Goal: Find specific page/section: Find specific page/section

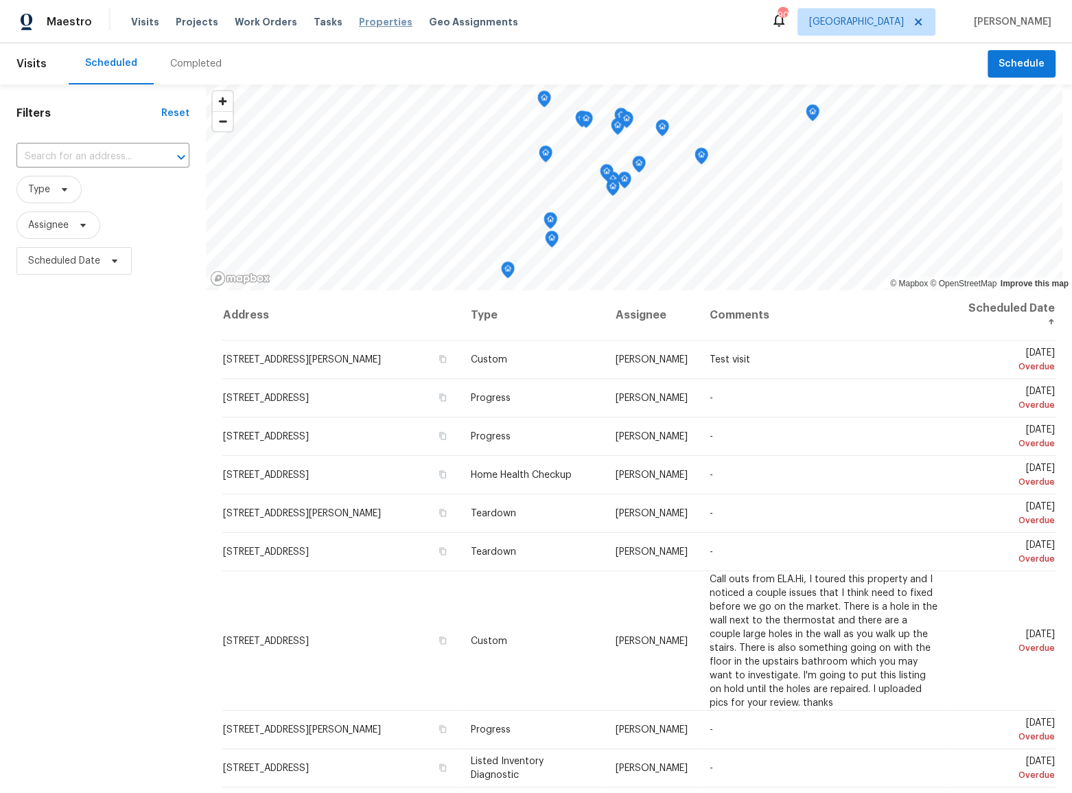
click at [384, 23] on span "Properties" at bounding box center [386, 22] width 54 height 14
